Goal: Information Seeking & Learning: Learn about a topic

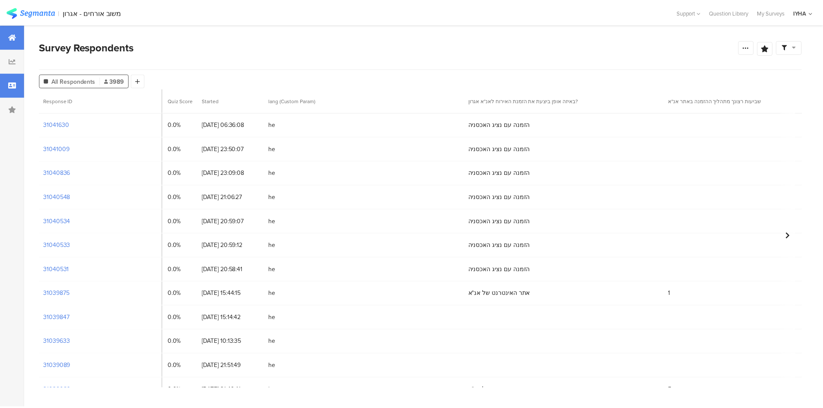
scroll to position [0, 1817]
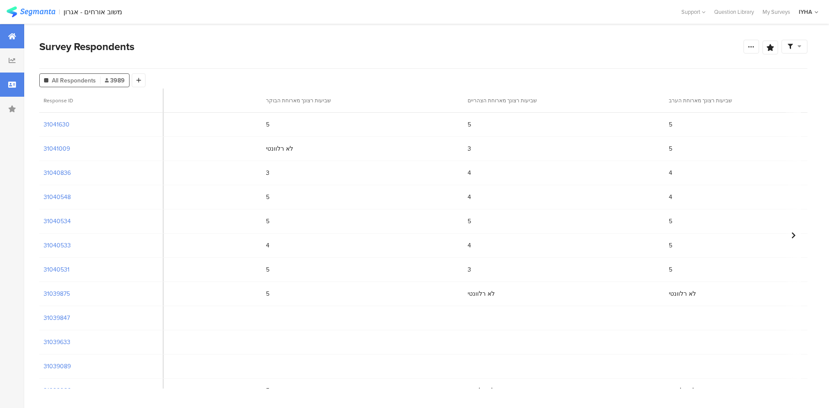
click at [14, 40] on div at bounding box center [12, 36] width 24 height 24
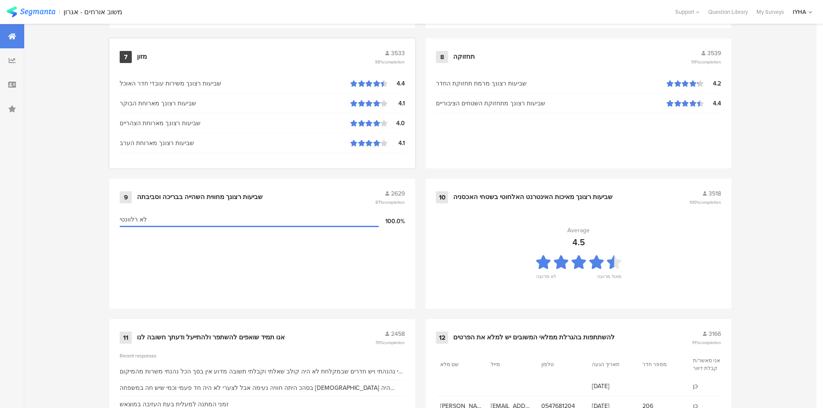
scroll to position [852, 0]
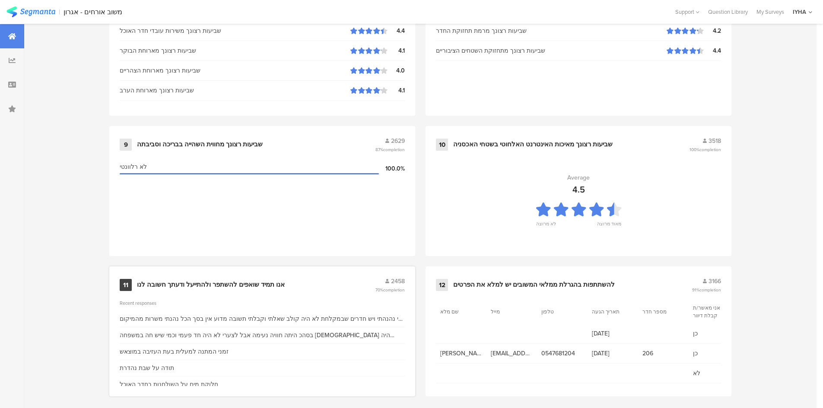
click at [209, 277] on div "11 אנו תמיד שואפים להשתפר ולהתייעל ודעתך חשובה לנו 2458 70% completion" at bounding box center [262, 285] width 285 height 16
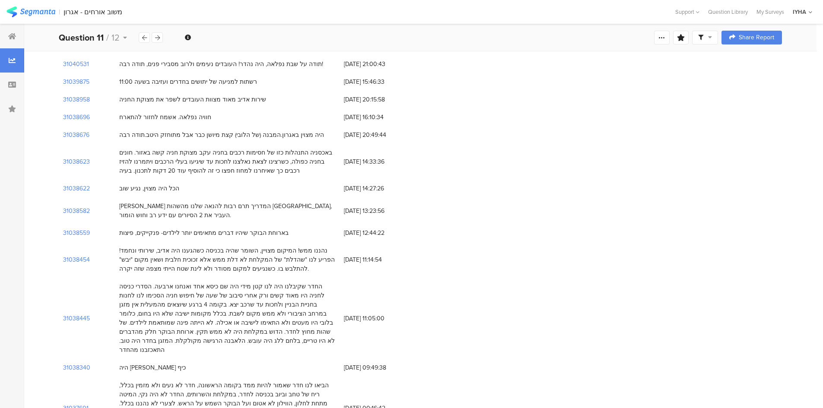
scroll to position [346, 0]
